Goal: Check status: Check status

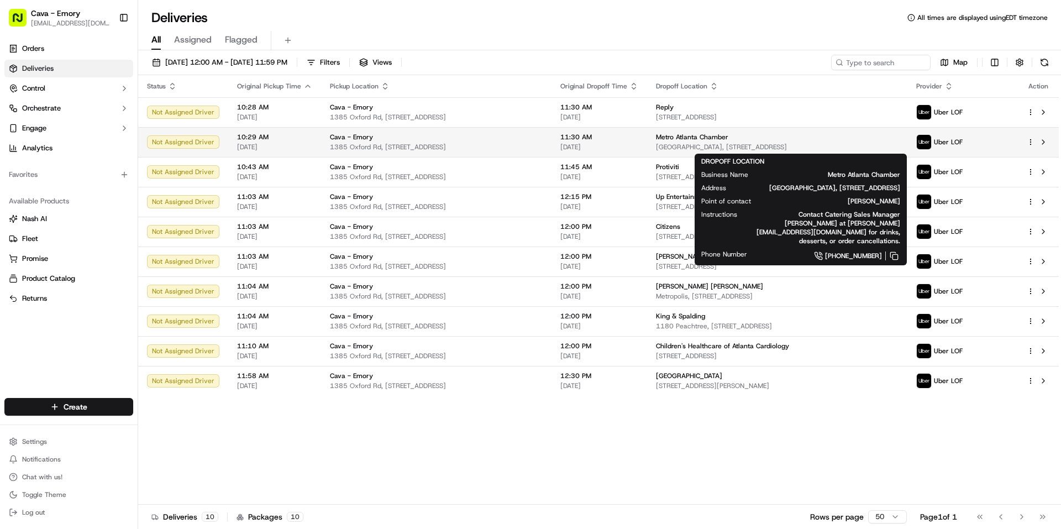
click at [683, 140] on span "Metro Atlanta Chamber" at bounding box center [692, 137] width 72 height 9
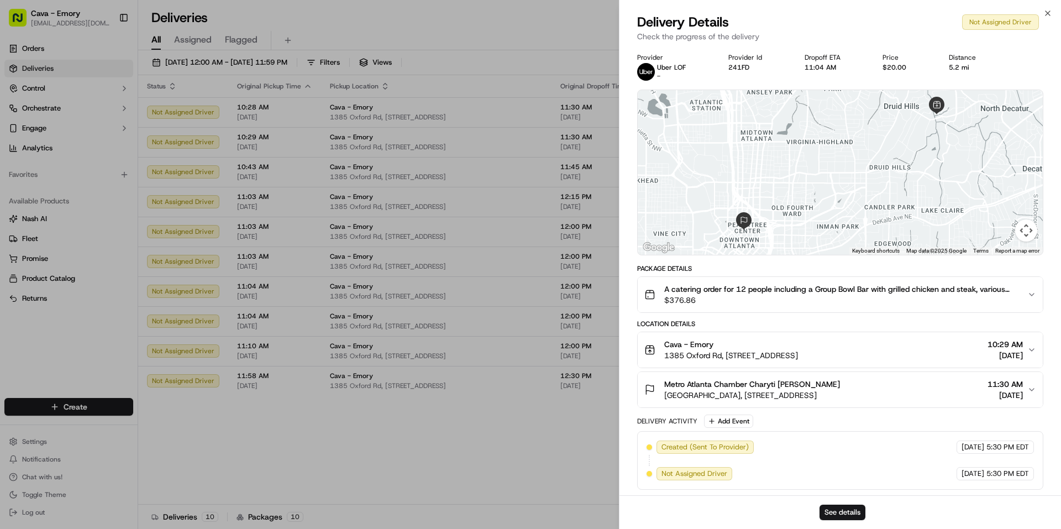
scroll to position [1, 0]
click at [724, 295] on span "$376.86" at bounding box center [841, 299] width 354 height 11
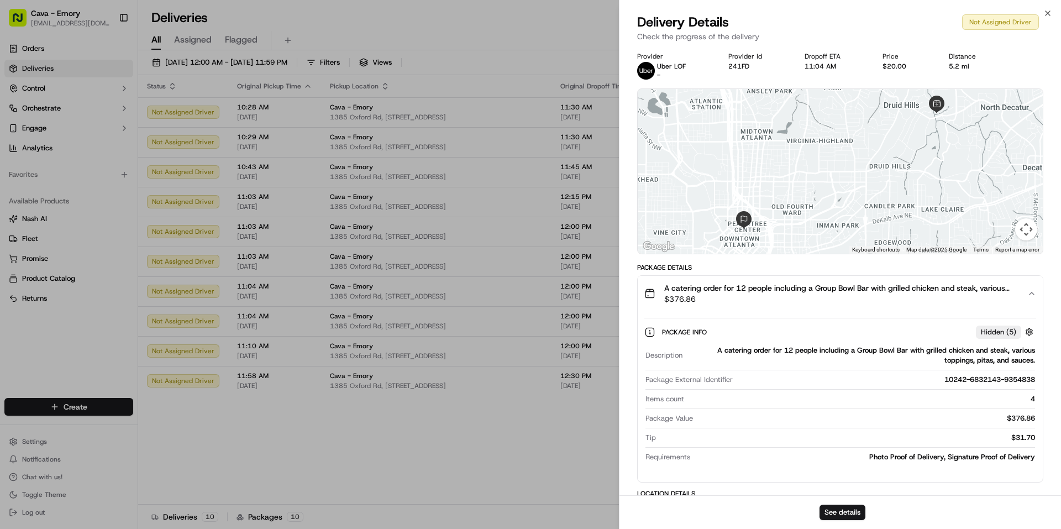
click at [724, 295] on span "$376.86" at bounding box center [841, 299] width 354 height 11
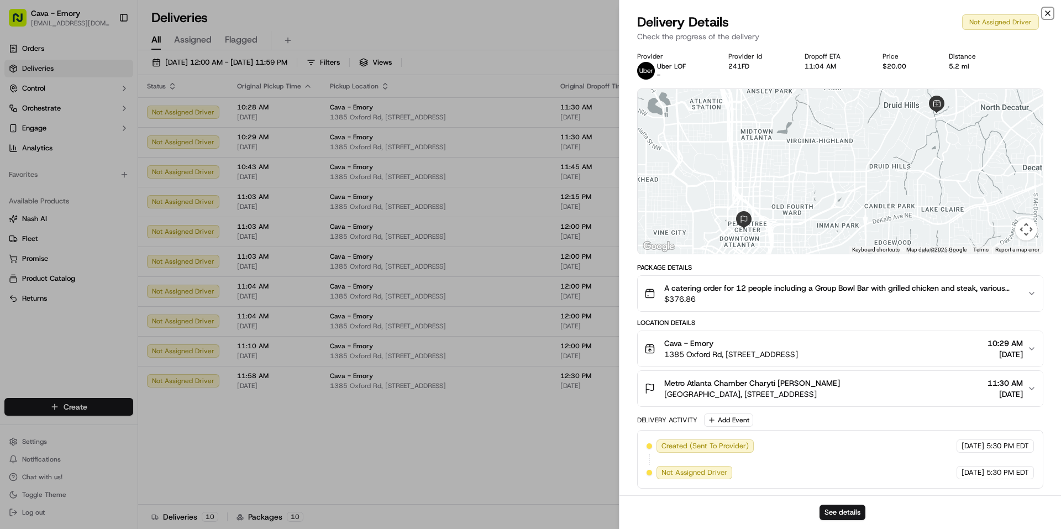
click at [1046, 13] on icon "button" at bounding box center [1048, 13] width 9 height 9
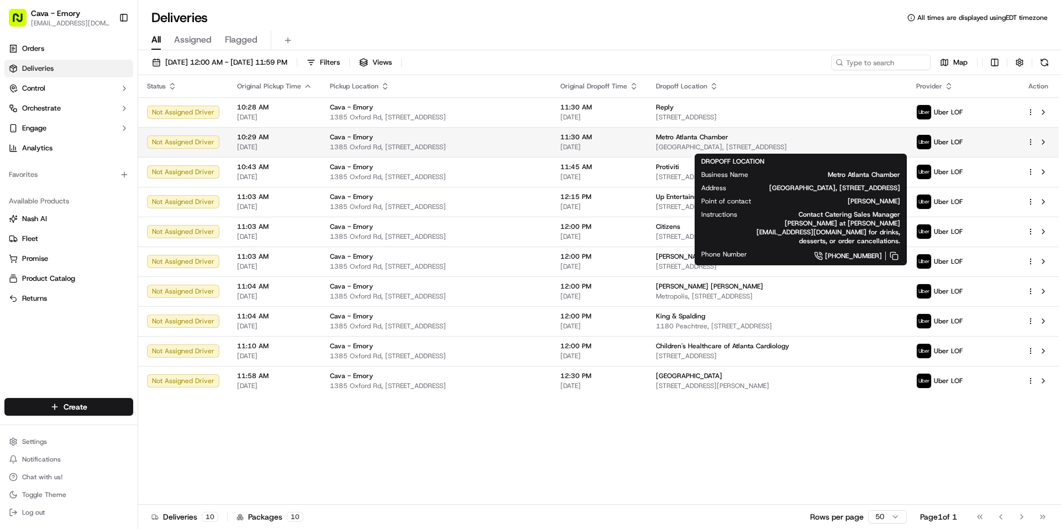
click at [740, 135] on div "Metro Atlanta Chamber" at bounding box center [777, 137] width 243 height 9
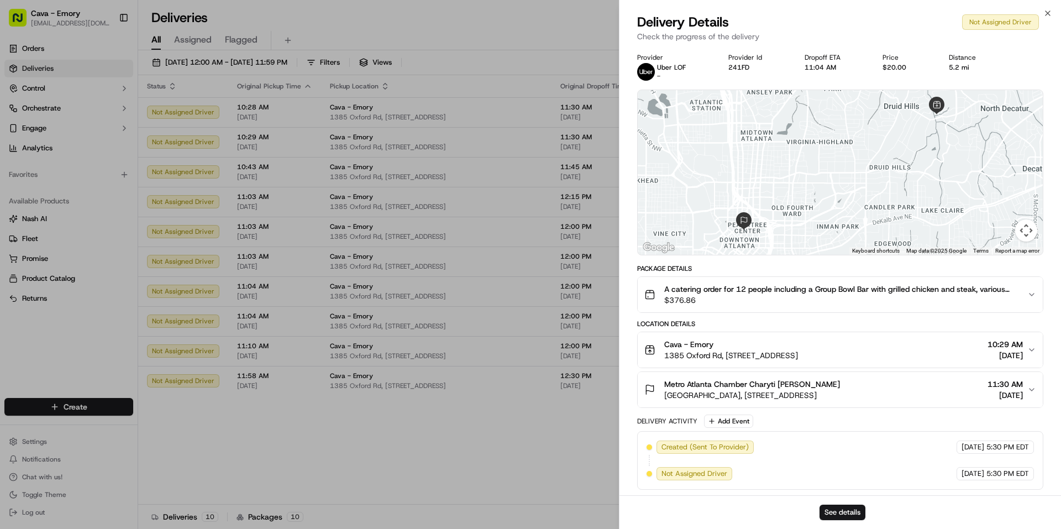
click at [718, 301] on span "$376.86" at bounding box center [841, 300] width 354 height 11
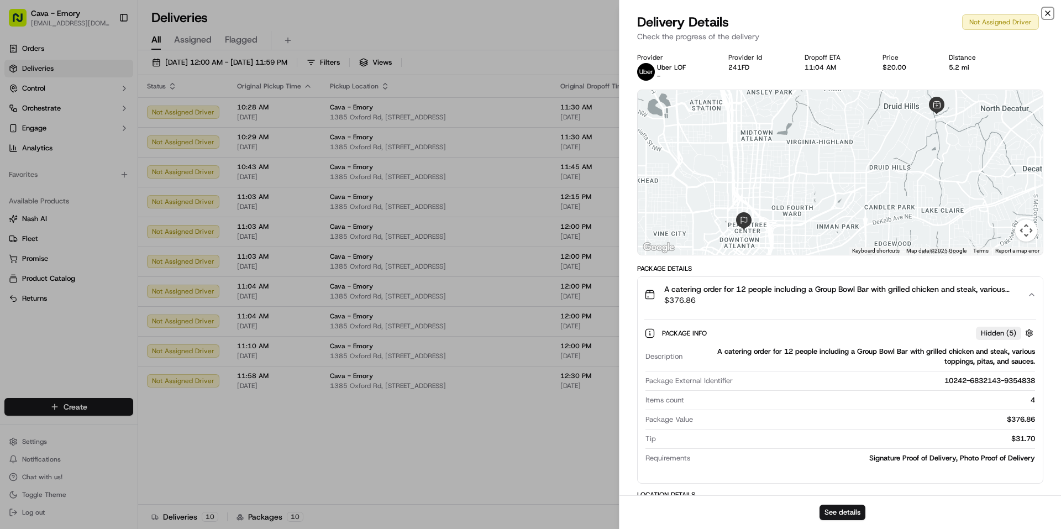
click at [1048, 13] on icon "button" at bounding box center [1048, 13] width 4 height 4
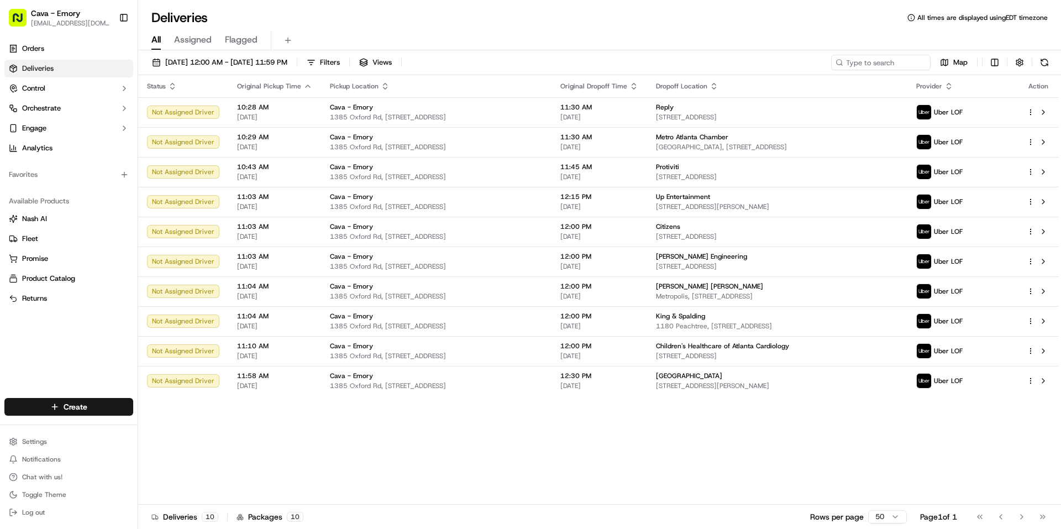
click at [729, 462] on div "Status Original Pickup Time Pickup Location Original Dropoff Time Dropoff Locat…" at bounding box center [598, 290] width 921 height 430
